Goal: Task Accomplishment & Management: Manage account settings

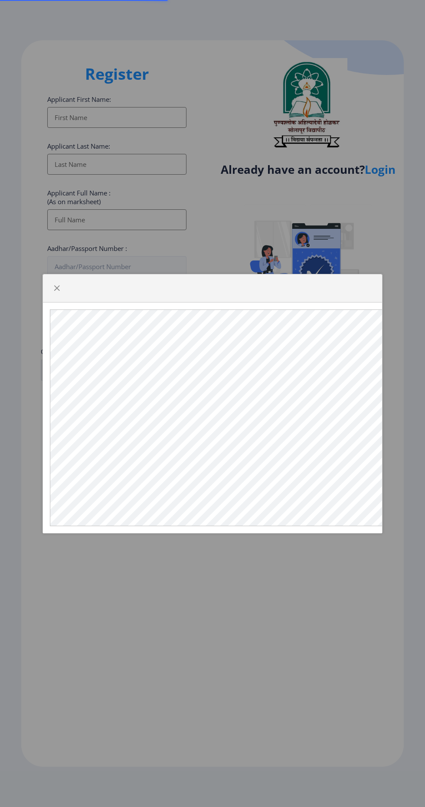
select select
click at [53, 292] on span "button" at bounding box center [56, 288] width 7 height 7
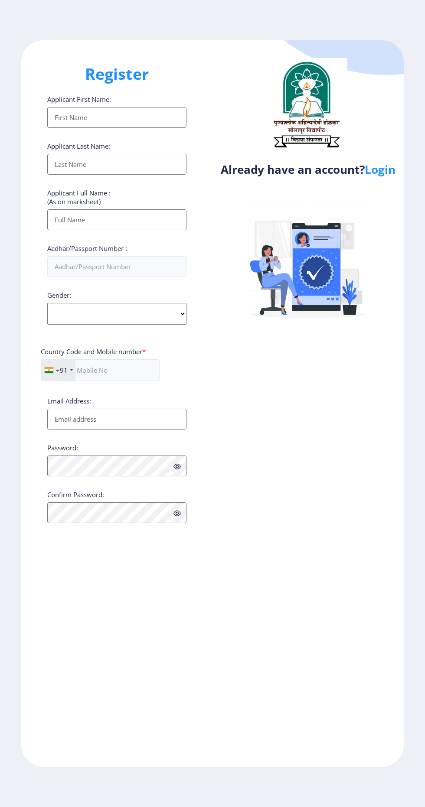
click at [378, 176] on link "Login" at bounding box center [380, 170] width 31 height 16
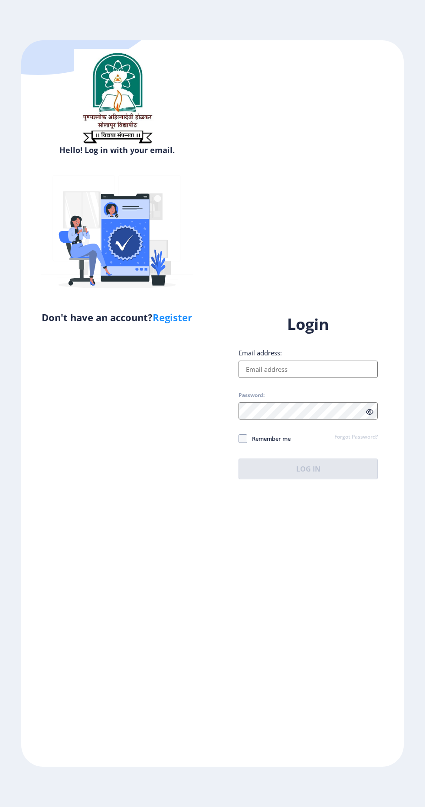
click at [247, 357] on label "Email address:" at bounding box center [259, 353] width 43 height 9
click at [247, 378] on input "Email address:" at bounding box center [307, 369] width 139 height 17
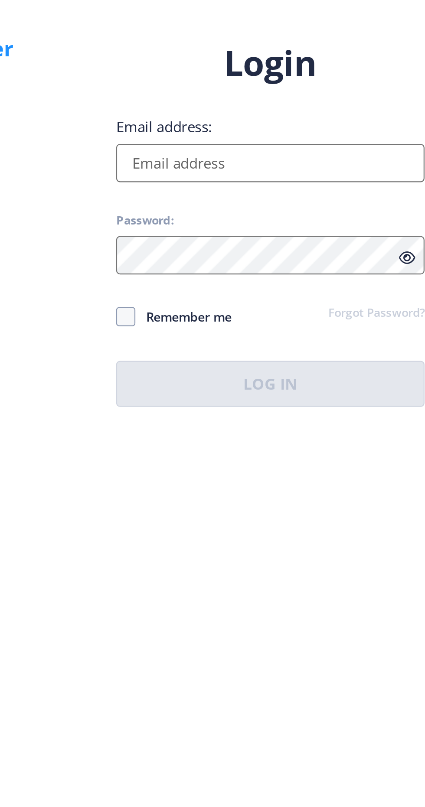
type input "[EMAIL_ADDRESS][DOMAIN_NAME]"
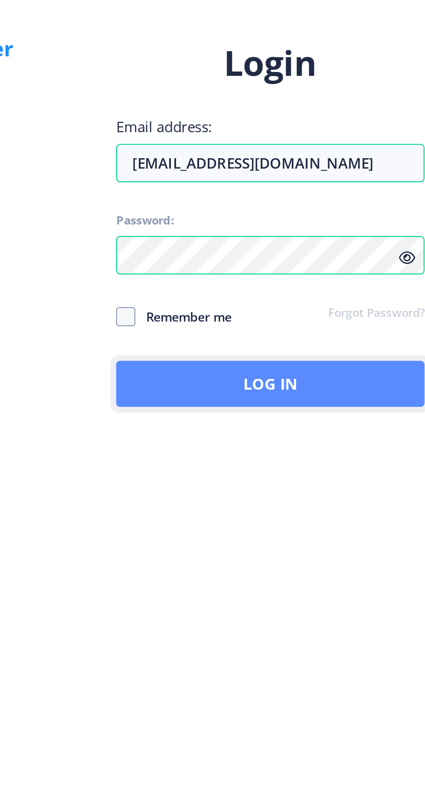
click at [346, 480] on button "Log In" at bounding box center [307, 469] width 139 height 21
